Goal: Information Seeking & Learning: Learn about a topic

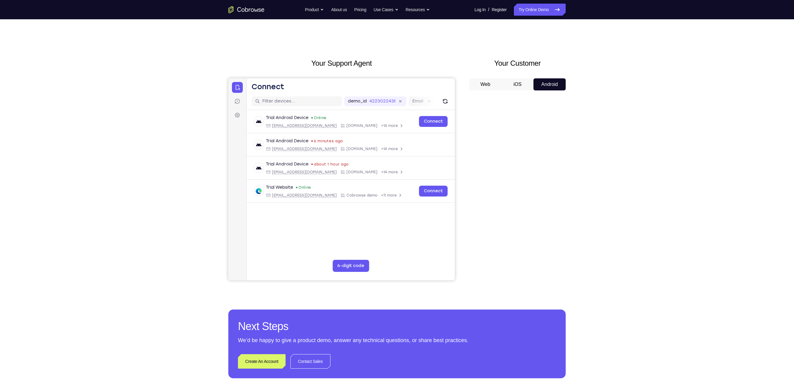
click at [521, 84] on button "iOS" at bounding box center [517, 84] width 32 height 12
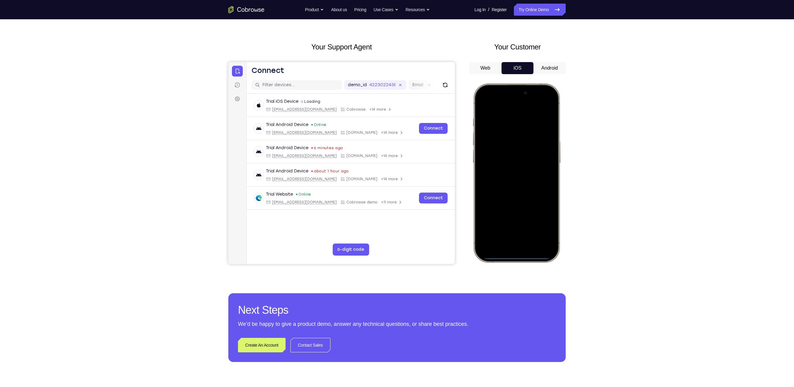
drag, startPoint x: 503, startPoint y: 89, endPoint x: 514, endPoint y: 240, distance: 151.9
click at [514, 240] on div at bounding box center [516, 173] width 79 height 172
drag, startPoint x: 500, startPoint y: 90, endPoint x: 518, endPoint y: 263, distance: 173.7
click at [518, 263] on div at bounding box center [517, 173] width 90 height 181
drag, startPoint x: 494, startPoint y: 89, endPoint x: 514, endPoint y: 252, distance: 164.1
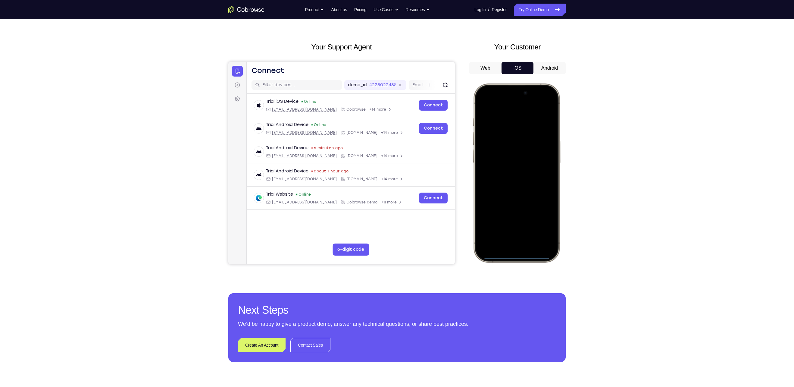
click at [514, 252] on div at bounding box center [516, 173] width 79 height 172
drag, startPoint x: 498, startPoint y: 89, endPoint x: 511, endPoint y: 234, distance: 145.1
click at [511, 234] on div at bounding box center [516, 173] width 79 height 172
drag, startPoint x: 500, startPoint y: 91, endPoint x: 512, endPoint y: 245, distance: 154.6
click at [512, 245] on div at bounding box center [516, 173] width 79 height 172
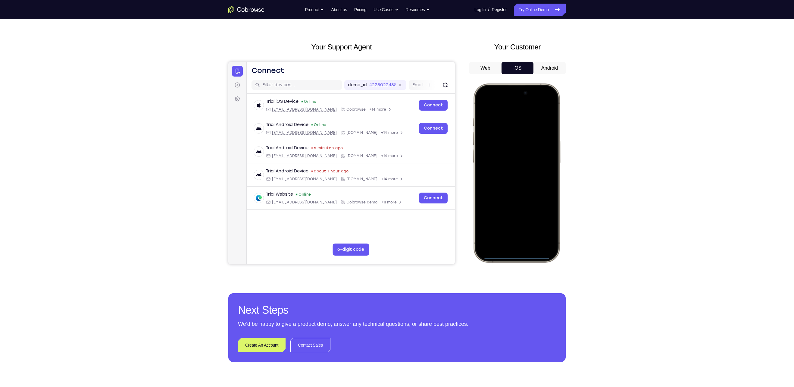
drag, startPoint x: 497, startPoint y: 90, endPoint x: 513, endPoint y: 256, distance: 166.4
click at [513, 256] on div at bounding box center [516, 173] width 79 height 172
drag, startPoint x: 502, startPoint y: 90, endPoint x: 509, endPoint y: 205, distance: 115.2
click at [509, 205] on div at bounding box center [516, 173] width 79 height 172
drag, startPoint x: 499, startPoint y: 93, endPoint x: 512, endPoint y: 221, distance: 128.3
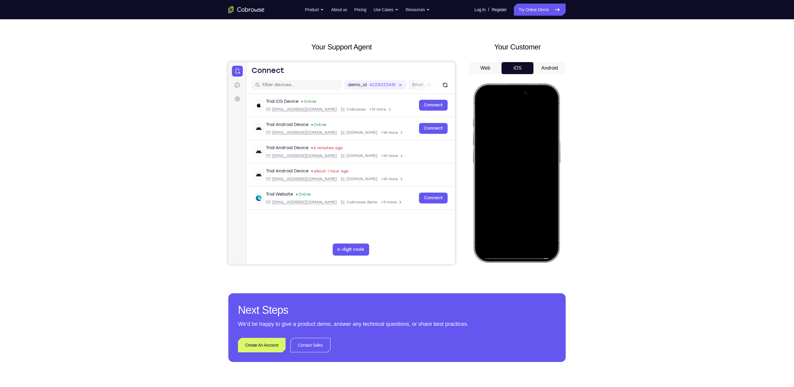
click at [512, 221] on div at bounding box center [516, 173] width 79 height 172
drag, startPoint x: 496, startPoint y: 88, endPoint x: 509, endPoint y: 249, distance: 161.3
click at [509, 249] on div at bounding box center [516, 173] width 79 height 172
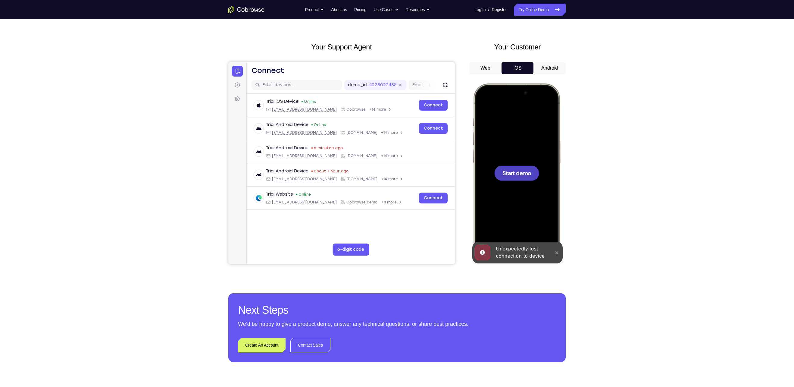
click at [504, 151] on div at bounding box center [516, 173] width 79 height 172
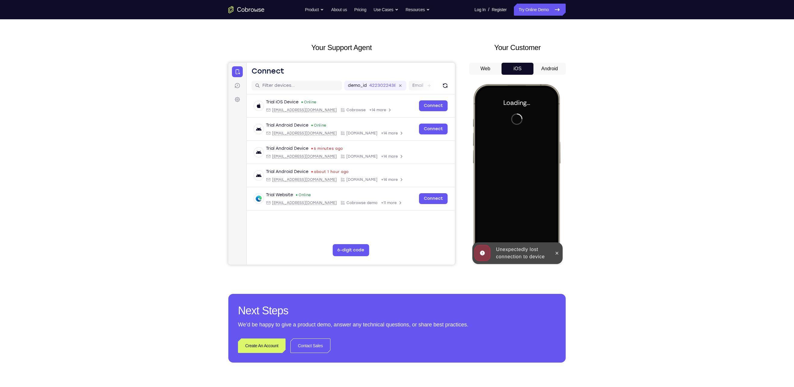
scroll to position [16, 0]
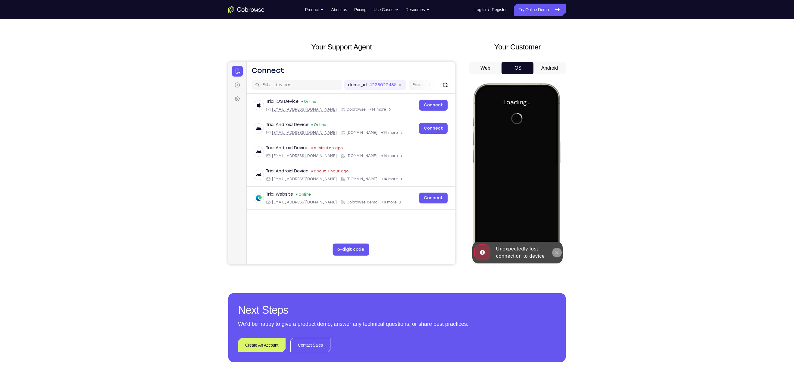
click at [561, 252] on button at bounding box center [557, 253] width 10 height 10
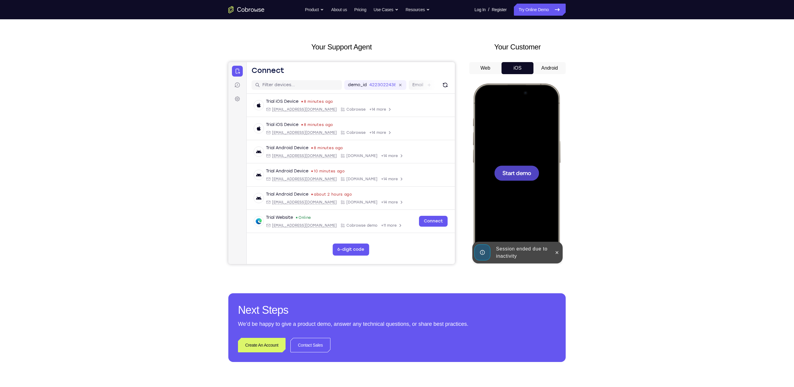
click at [535, 171] on div at bounding box center [516, 172] width 45 height 15
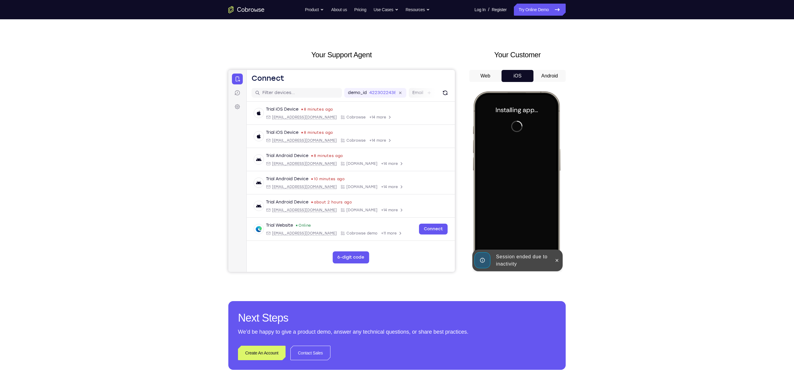
scroll to position [0, 0]
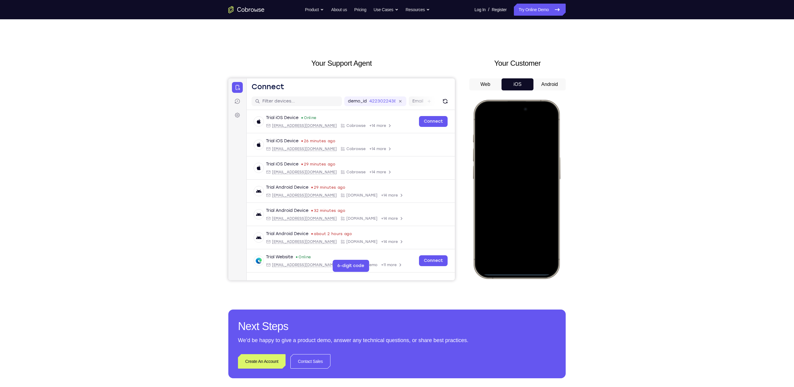
click at [544, 86] on button "Android" at bounding box center [549, 84] width 32 height 12
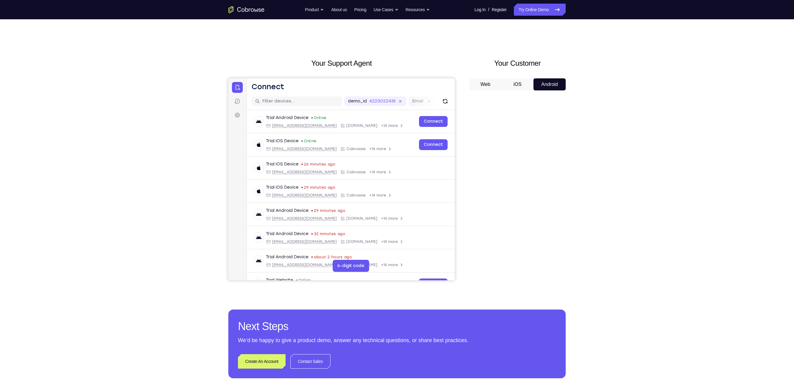
click at [521, 85] on button "iOS" at bounding box center [517, 84] width 32 height 12
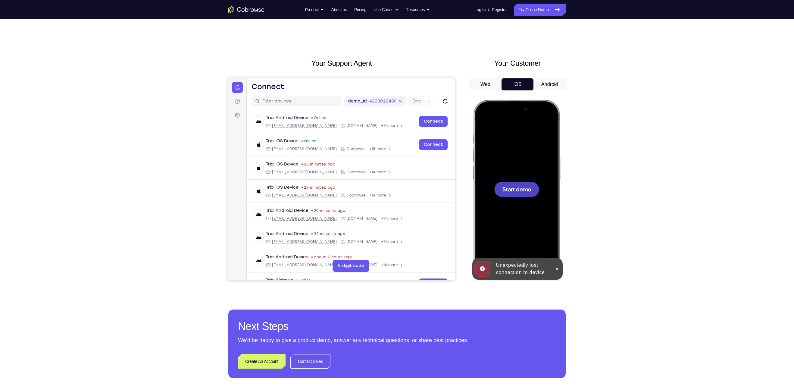
click at [514, 184] on div at bounding box center [516, 189] width 45 height 15
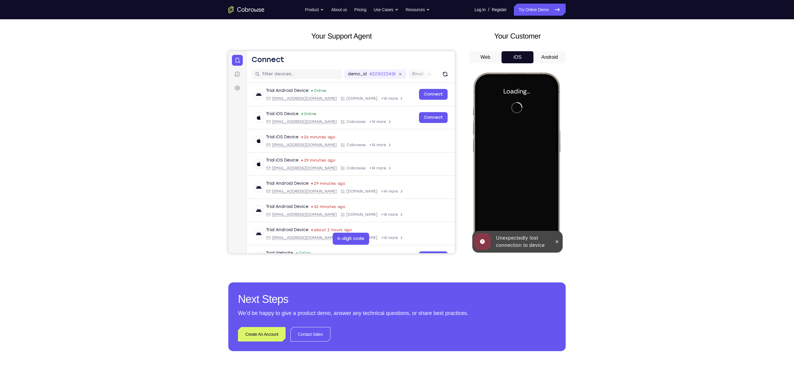
scroll to position [28, 0]
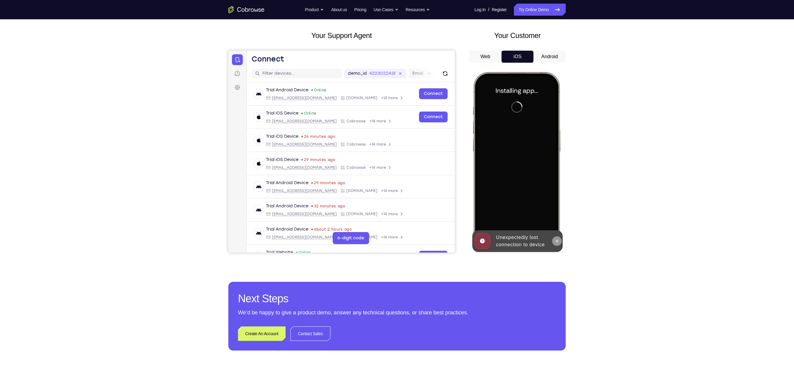
click at [558, 241] on icon at bounding box center [556, 240] width 5 height 5
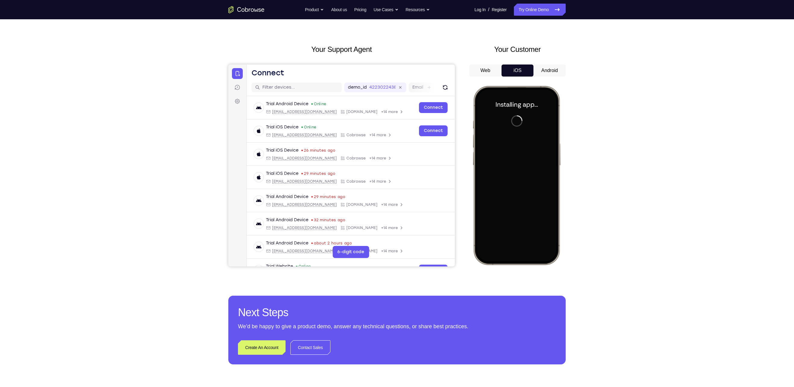
scroll to position [13, 0]
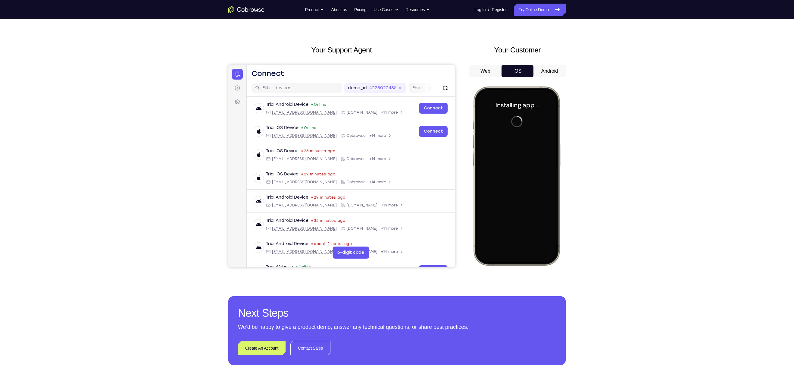
drag, startPoint x: 498, startPoint y: 93, endPoint x: 499, endPoint y: 160, distance: 67.2
click at [499, 160] on div at bounding box center [516, 176] width 79 height 172
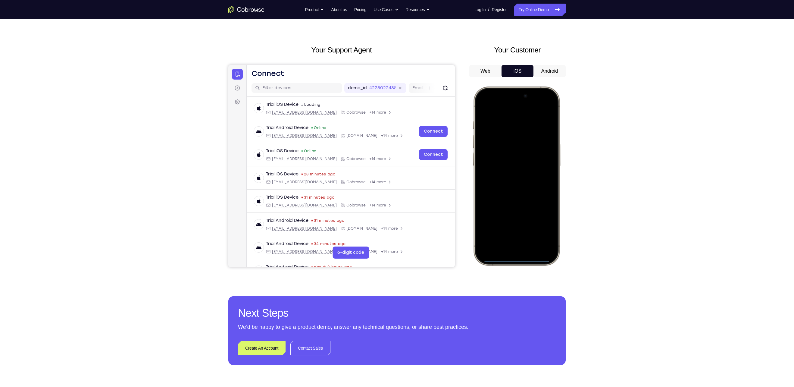
drag, startPoint x: 497, startPoint y: 91, endPoint x: 503, endPoint y: 244, distance: 153.4
click at [503, 244] on div at bounding box center [516, 176] width 79 height 172
drag, startPoint x: 497, startPoint y: 95, endPoint x: 499, endPoint y: 223, distance: 128.3
click at [499, 223] on div at bounding box center [516, 176] width 79 height 172
drag, startPoint x: 499, startPoint y: 93, endPoint x: 507, endPoint y: 226, distance: 133.0
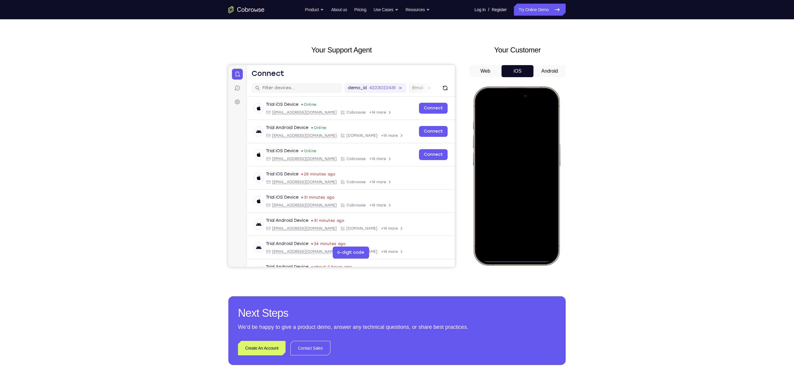
click at [507, 226] on div at bounding box center [516, 176] width 79 height 172
drag, startPoint x: 499, startPoint y: 92, endPoint x: 501, endPoint y: 265, distance: 172.9
click at [501, 266] on div at bounding box center [517, 176] width 90 height 181
drag, startPoint x: 500, startPoint y: 93, endPoint x: 509, endPoint y: 257, distance: 164.0
click at [509, 257] on div at bounding box center [516, 176] width 79 height 172
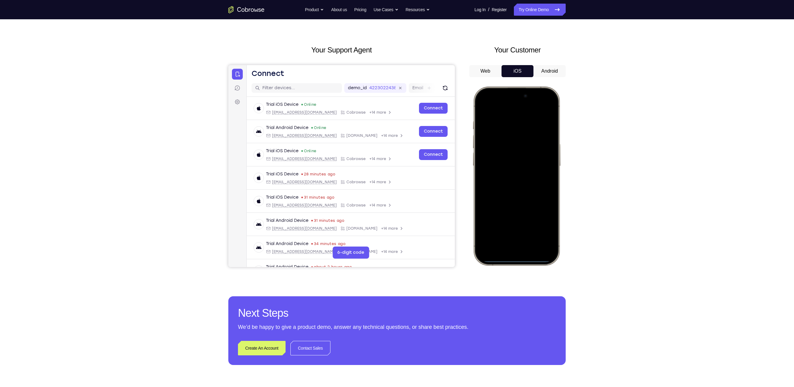
drag, startPoint x: 498, startPoint y: 94, endPoint x: 502, endPoint y: 217, distance: 123.5
click at [502, 217] on div at bounding box center [516, 176] width 79 height 172
drag, startPoint x: 500, startPoint y: 91, endPoint x: 511, endPoint y: 238, distance: 147.3
click at [511, 238] on div at bounding box center [516, 176] width 79 height 172
drag, startPoint x: 528, startPoint y: 103, endPoint x: 534, endPoint y: 260, distance: 157.3
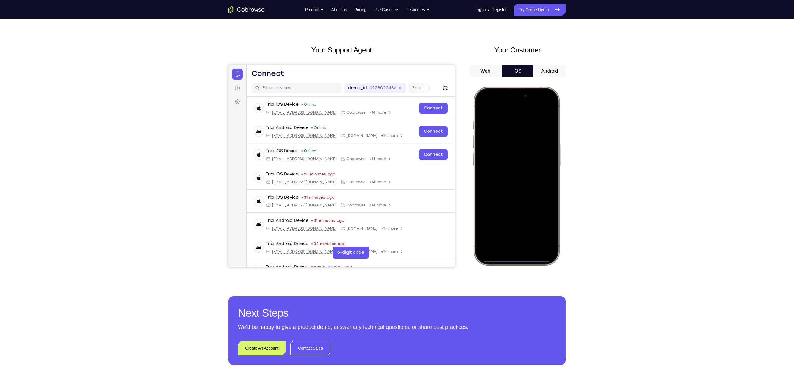
click at [534, 260] on div at bounding box center [516, 176] width 79 height 172
drag, startPoint x: 515, startPoint y: 93, endPoint x: 514, endPoint y: 238, distance: 144.8
click at [514, 238] on div at bounding box center [516, 176] width 79 height 172
click at [546, 108] on div at bounding box center [516, 176] width 79 height 172
click at [506, 133] on div at bounding box center [516, 176] width 79 height 172
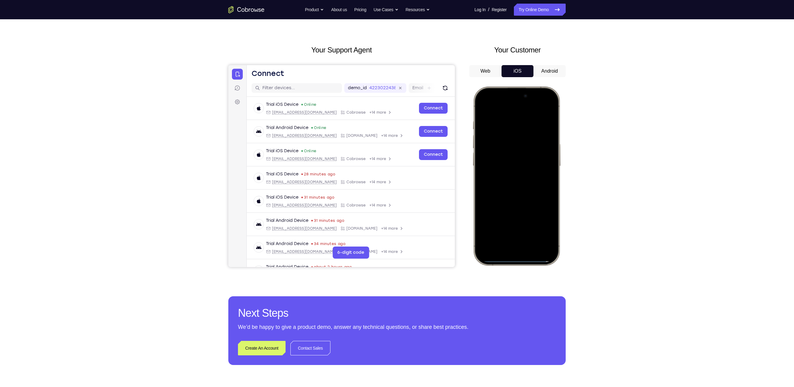
click at [507, 138] on div at bounding box center [516, 176] width 79 height 172
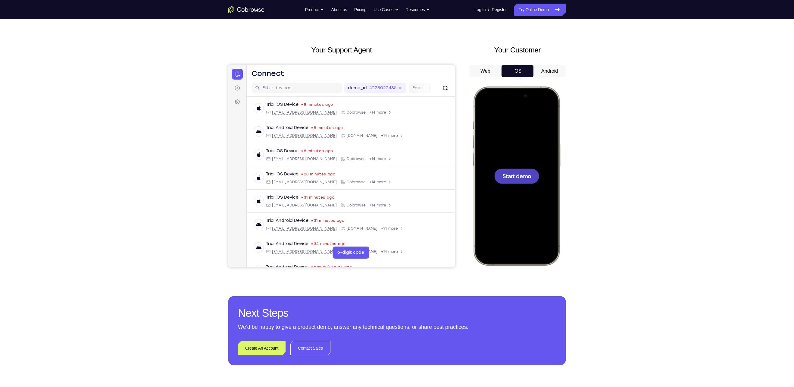
scroll to position [0, 0]
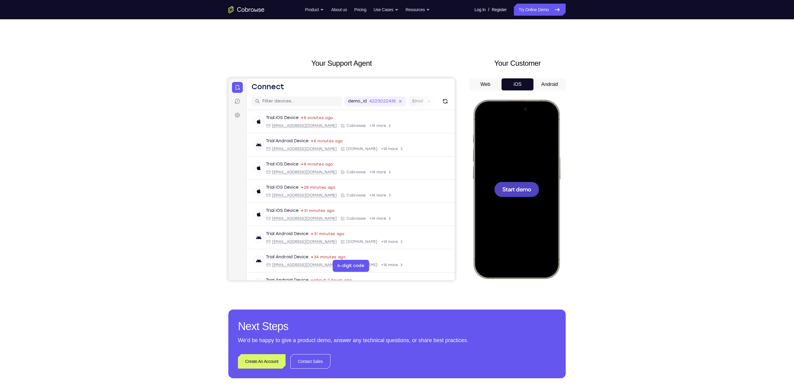
click at [556, 87] on button "Android" at bounding box center [549, 84] width 32 height 12
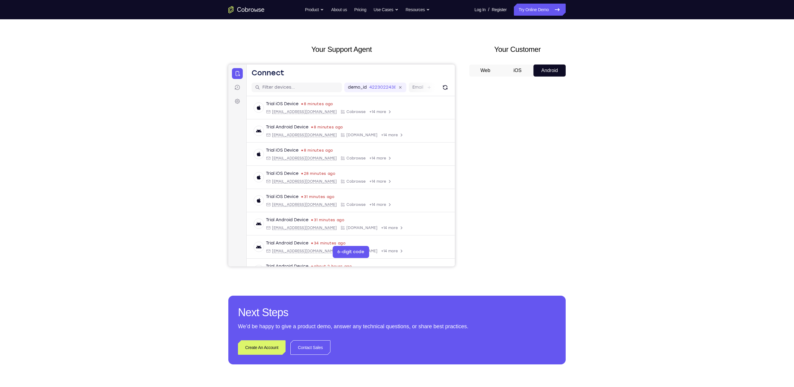
scroll to position [15, 0]
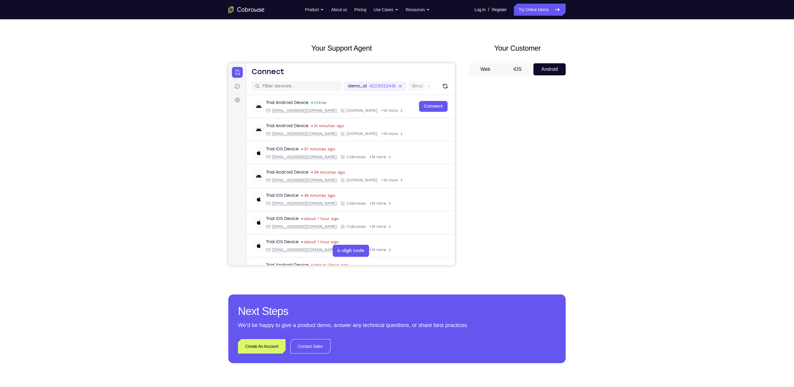
click at [531, 62] on div "Your Customer Web iOS Android" at bounding box center [517, 154] width 96 height 223
click at [519, 69] on button "iOS" at bounding box center [517, 69] width 32 height 12
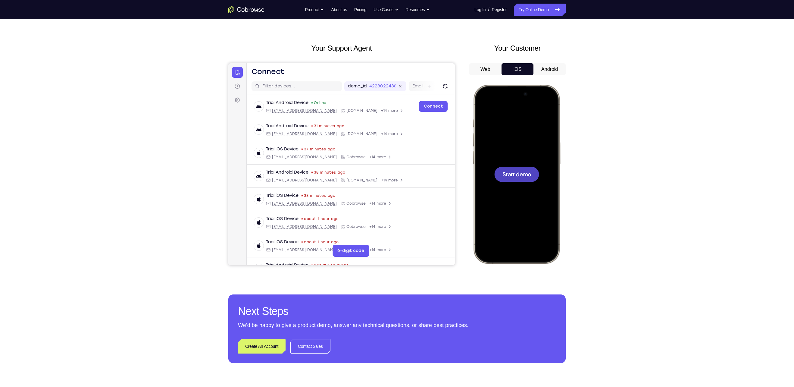
click at [524, 154] on div at bounding box center [516, 174] width 79 height 172
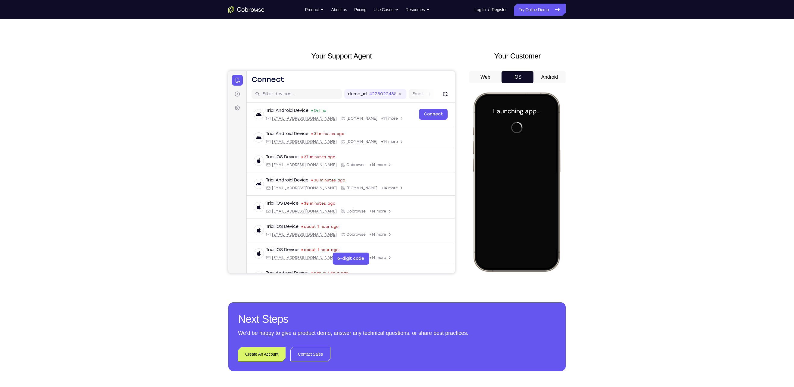
scroll to position [8, 0]
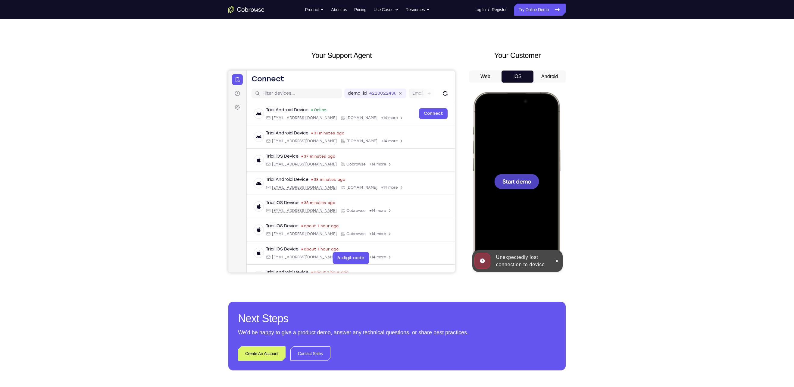
click at [524, 183] on span "Start demo" at bounding box center [516, 181] width 29 height 6
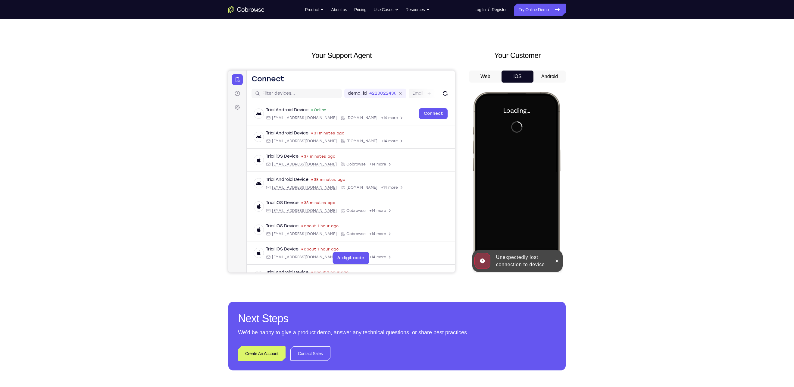
scroll to position [0, 0]
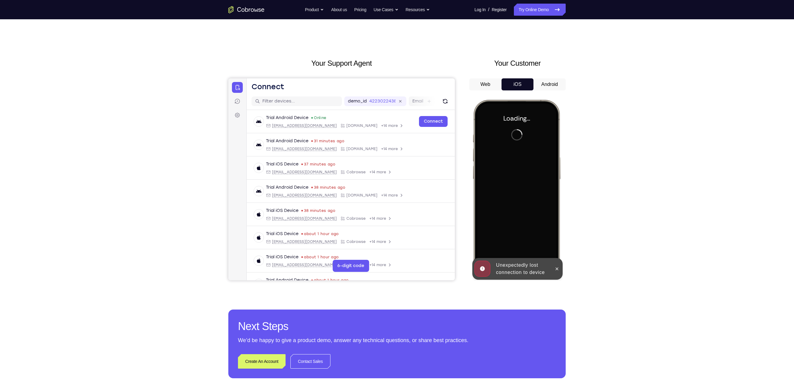
click at [542, 92] on div "Web iOS Android" at bounding box center [517, 179] width 96 height 202
click at [544, 90] on div "Web iOS Android" at bounding box center [517, 179] width 96 height 202
click at [546, 89] on button "Android" at bounding box center [549, 84] width 32 height 12
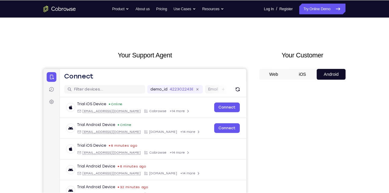
scroll to position [2, 0]
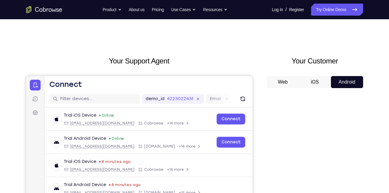
drag, startPoint x: 795, startPoint y: 0, endPoint x: 263, endPoint y: 39, distance: 533.5
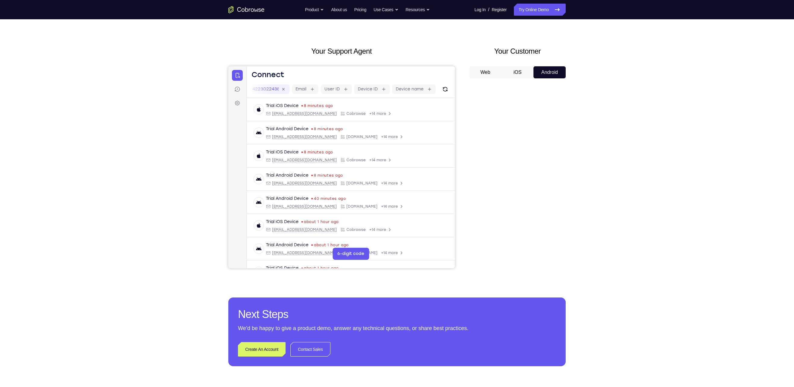
scroll to position [8, 0]
